Goal: Use online tool/utility

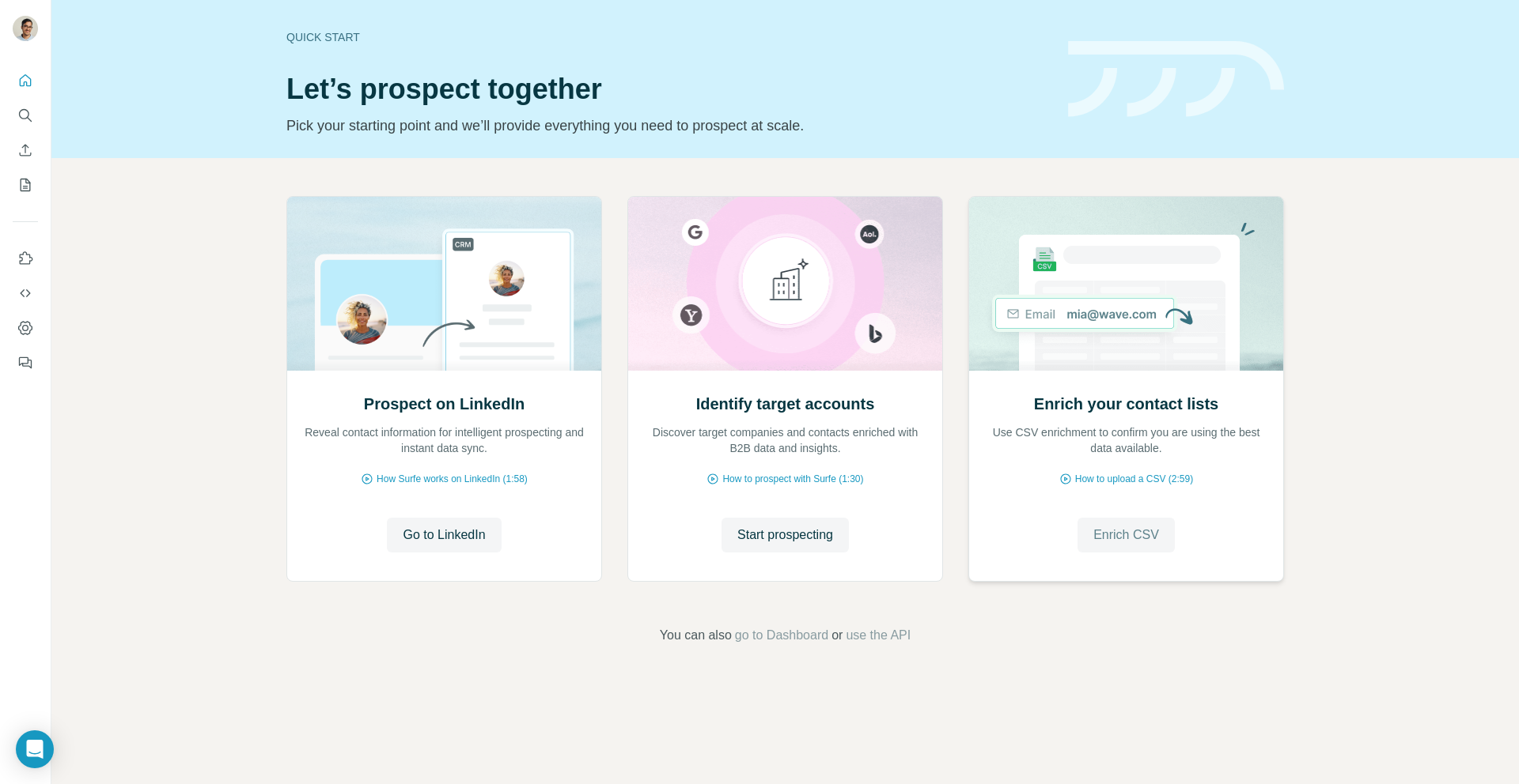
click at [1102, 536] on span "Enrich CSV" at bounding box center [1126, 535] width 66 height 19
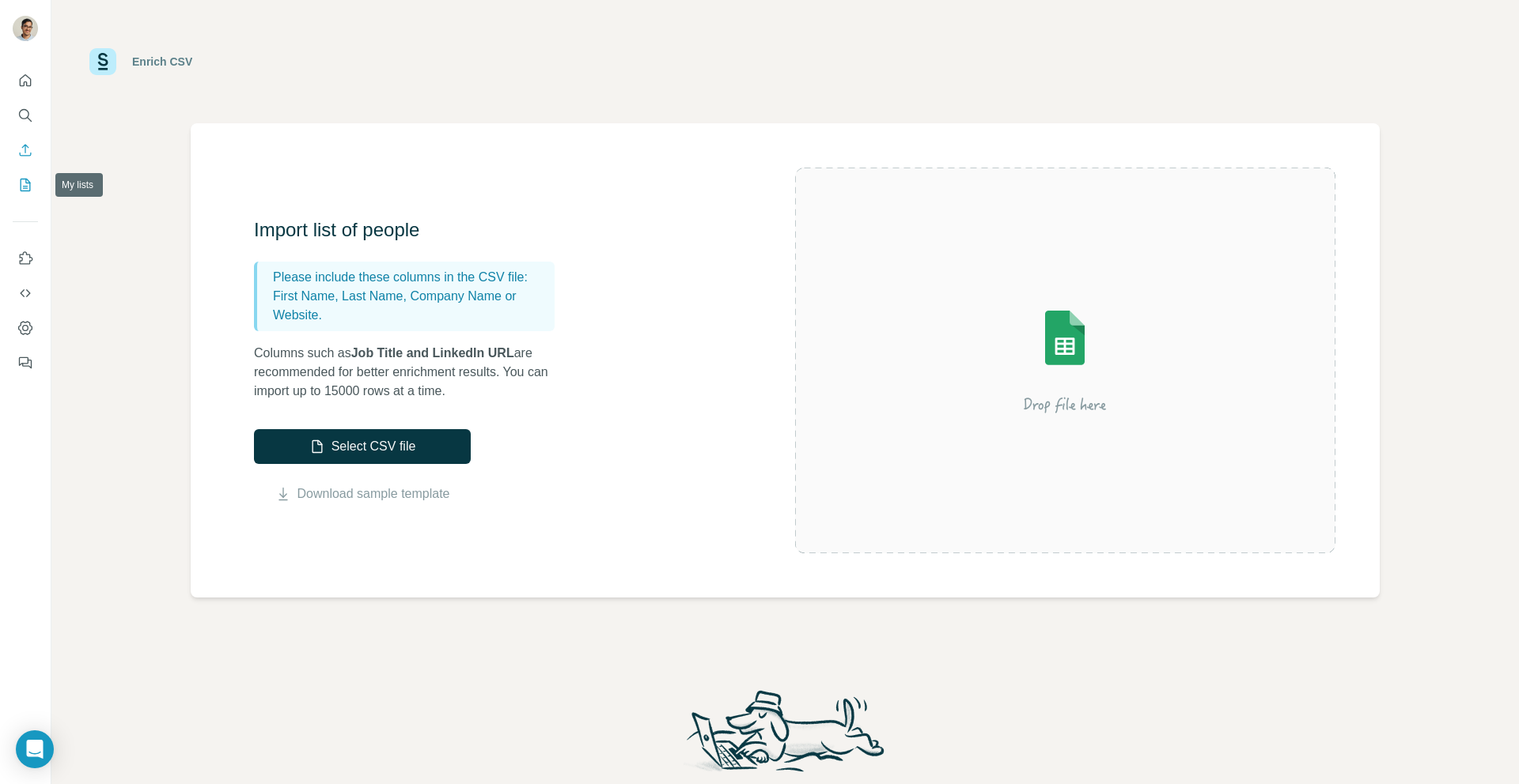
click at [33, 189] on icon "My lists" at bounding box center [26, 185] width 16 height 16
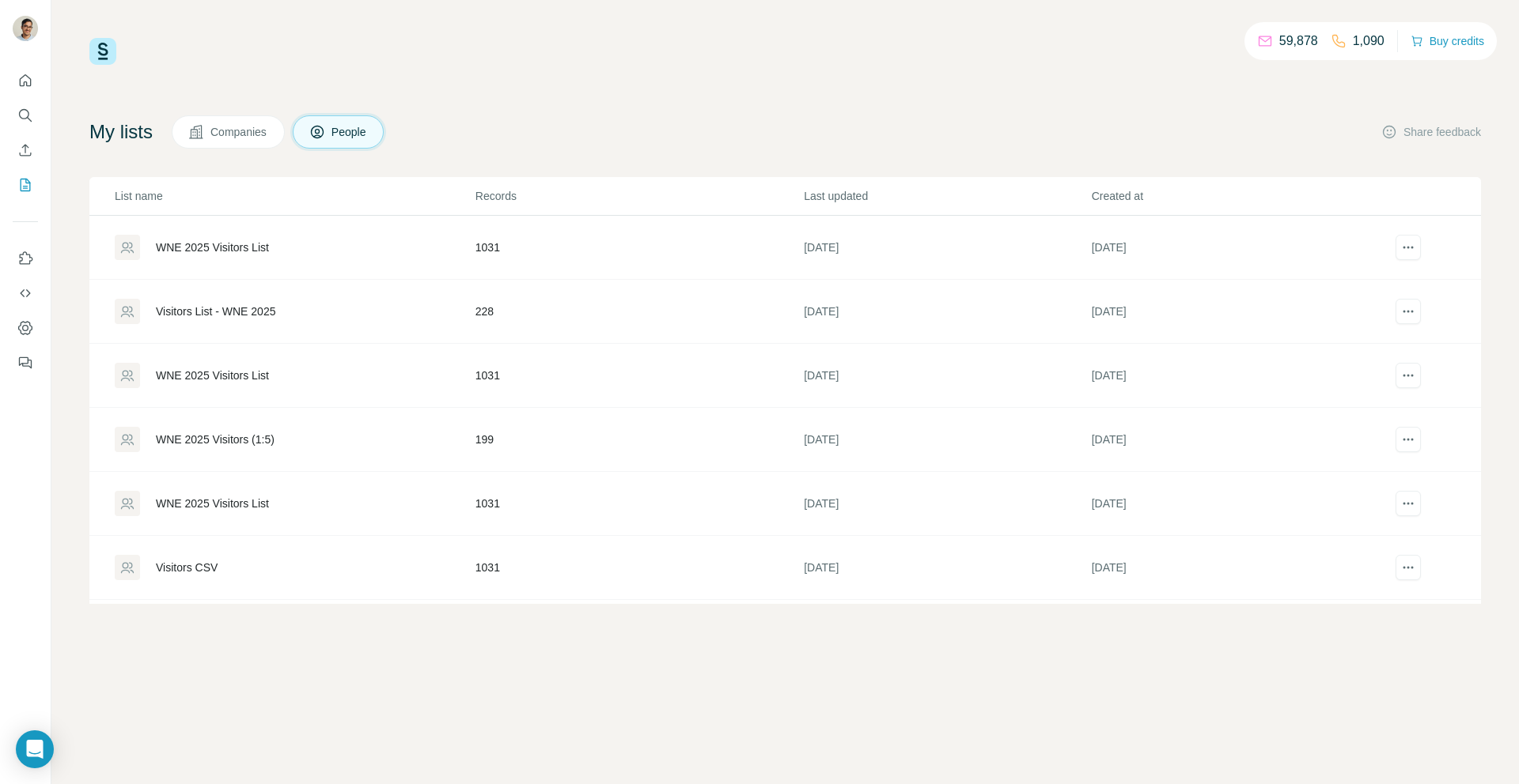
click at [330, 259] on div "WNE 2025 Visitors List" at bounding box center [294, 247] width 359 height 26
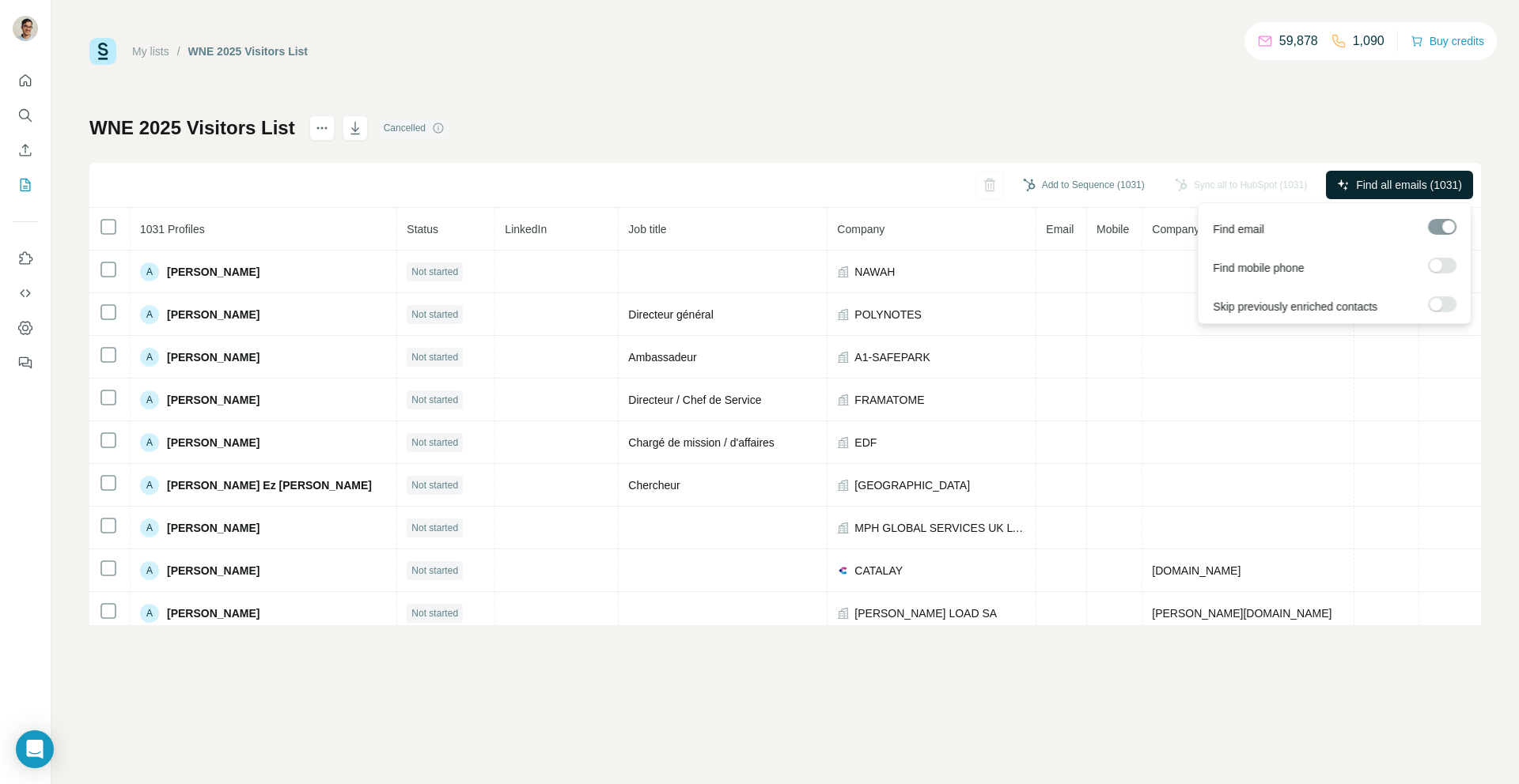
click at [1396, 180] on span "Find all emails (1031)" at bounding box center [1408, 185] width 106 height 16
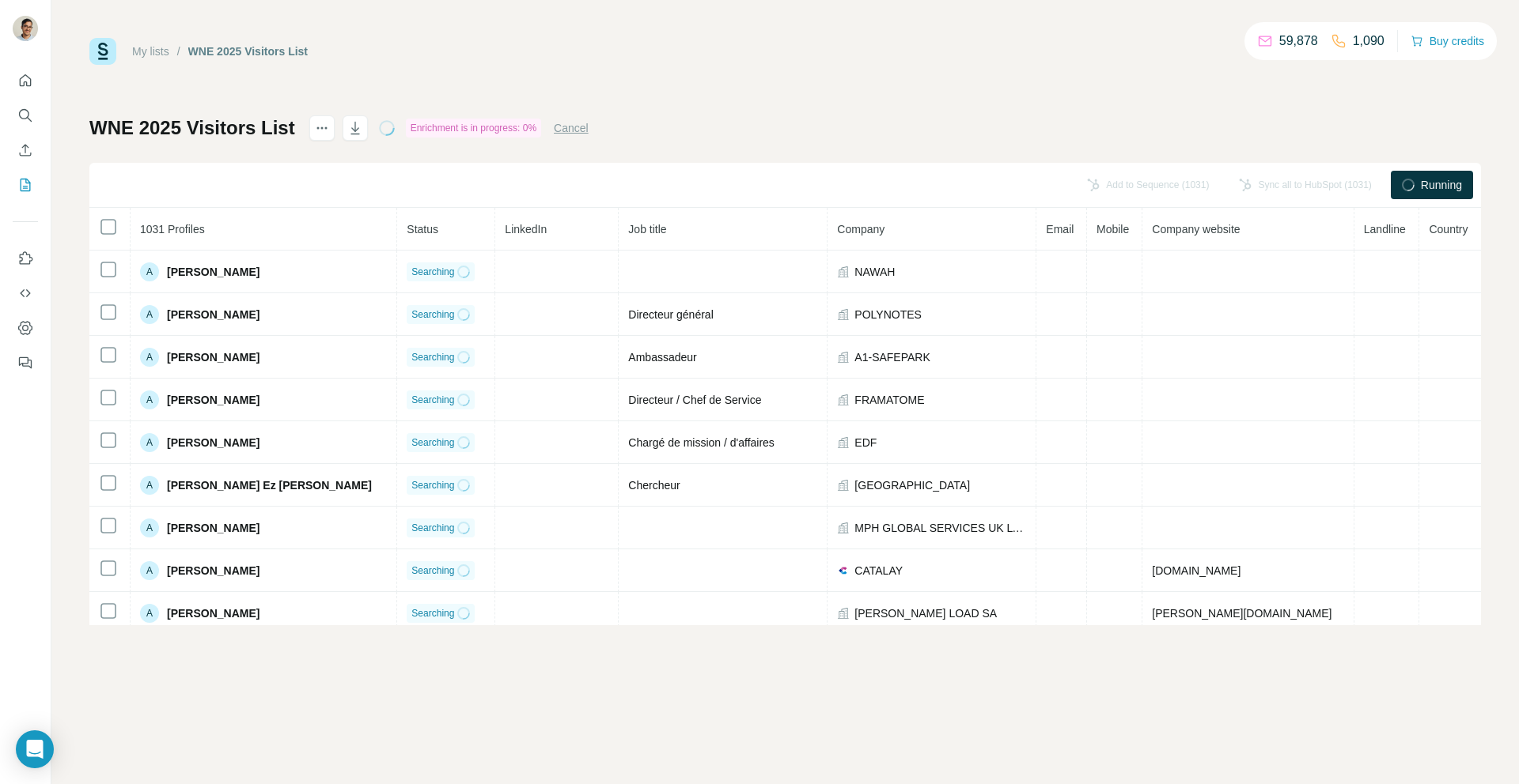
click at [569, 128] on button "Cancel" at bounding box center [571, 129] width 35 height 16
